Goal: Information Seeking & Learning: Check status

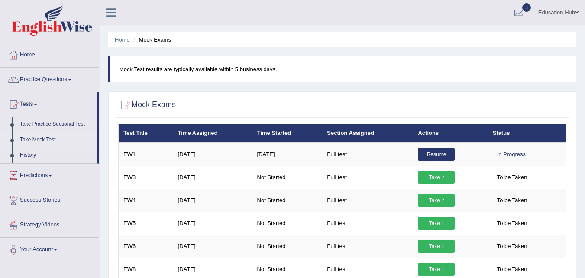
click at [42, 58] on link "Home" at bounding box center [49, 54] width 99 height 22
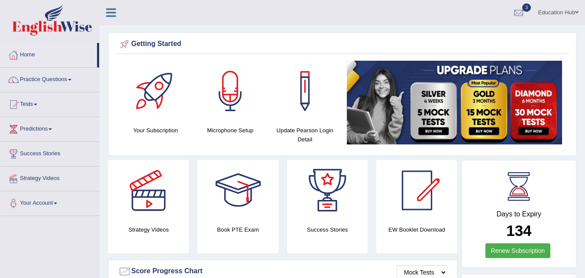
click at [245, 186] on div at bounding box center [238, 190] width 61 height 61
click at [59, 79] on link "Practice Questions" at bounding box center [49, 79] width 99 height 22
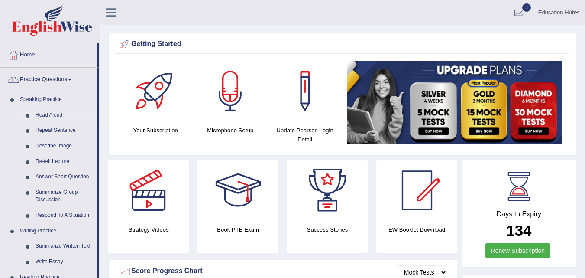
click at [49, 114] on link "Read Aloud" at bounding box center [64, 115] width 65 height 16
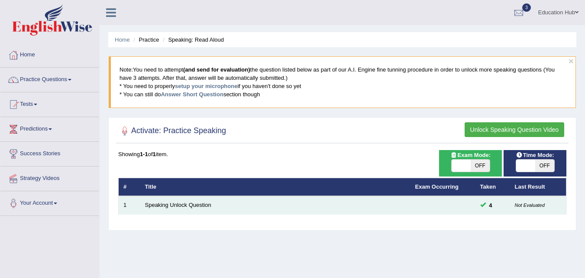
click at [243, 200] on td "Speaking Unlock Question" at bounding box center [275, 205] width 270 height 18
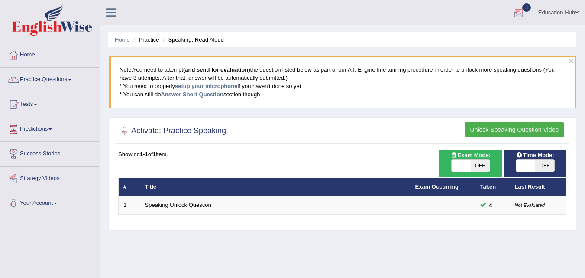
click at [510, 14] on link "3" at bounding box center [519, 11] width 26 height 23
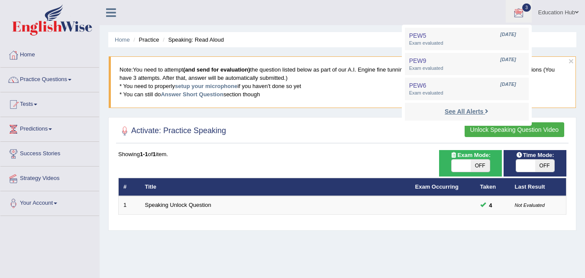
click at [465, 112] on strong "See All Alerts" at bounding box center [464, 111] width 39 height 7
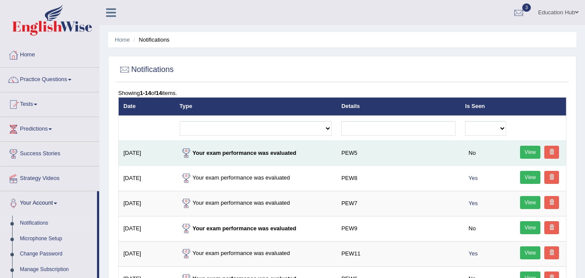
click at [532, 155] on link "View" at bounding box center [530, 152] width 21 height 13
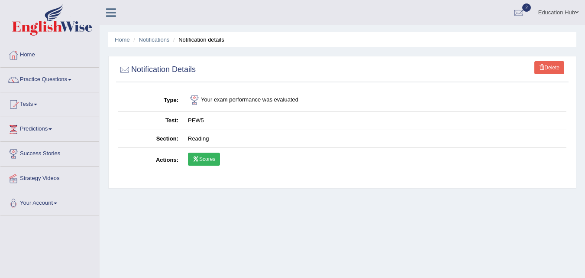
click at [209, 159] on link "Scores" at bounding box center [204, 158] width 32 height 13
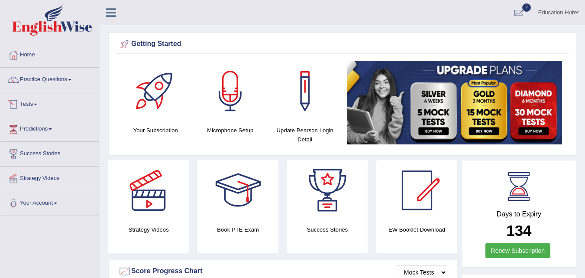
click at [39, 106] on link "Tests" at bounding box center [49, 103] width 99 height 22
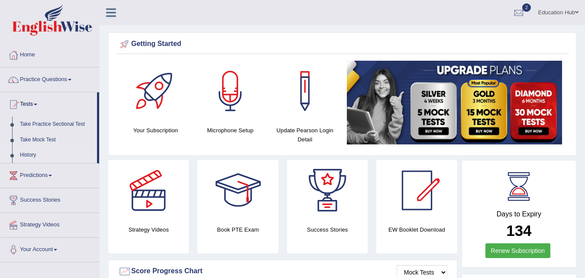
click at [42, 158] on link "History" at bounding box center [56, 155] width 81 height 16
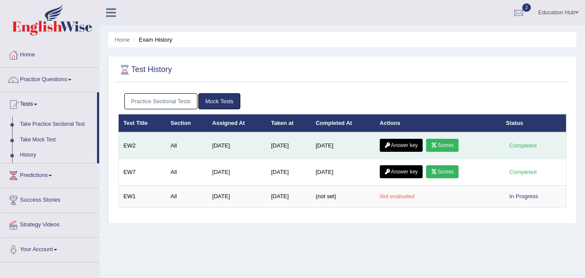
click at [445, 144] on link "Scores" at bounding box center [442, 145] width 32 height 13
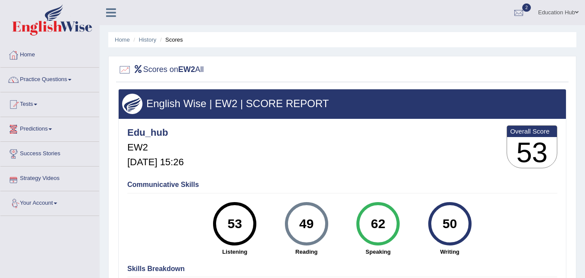
drag, startPoint x: 93, startPoint y: 239, endPoint x: 54, endPoint y: 205, distance: 51.3
click at [54, 205] on div "Toggle navigation Home Practice Questions Speaking Practice Read Aloud Repeat S…" at bounding box center [292, 225] width 585 height 450
click at [54, 205] on link "Your Account" at bounding box center [49, 202] width 99 height 22
